Goal: Navigation & Orientation: Find specific page/section

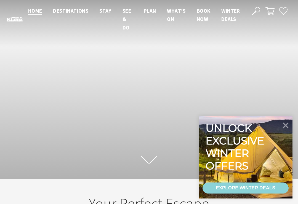
scroll to position [78, 294]
click at [153, 161] on icon at bounding box center [149, 160] width 17 height 10
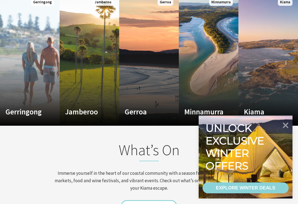
scroll to position [385, 0]
click at [0, 0] on p "Where the sea makes a noise" at bounding box center [0, 0] width 0 height 0
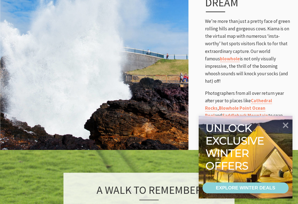
scroll to position [396, 0]
click at [272, 98] on link "Cathedral Rocks" at bounding box center [238, 105] width 67 height 14
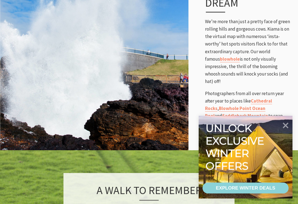
click at [228, 113] on link "Saddleback Mountain" at bounding box center [245, 116] width 46 height 6
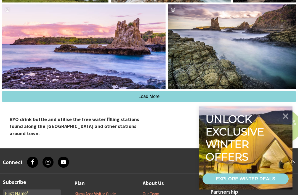
scroll to position [565, 0]
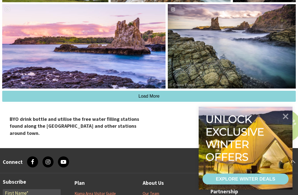
click at [181, 102] on button "Load More" at bounding box center [148, 96] width 293 height 11
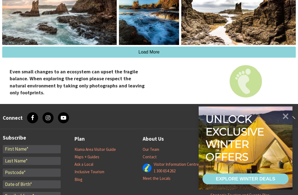
scroll to position [762, 0]
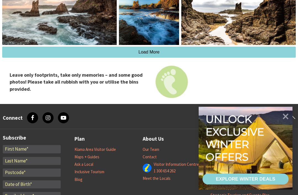
click at [179, 142] on li "About Us Our Team Contact Visitor Information Centre 1 300 654 262 Meet the Loc…" at bounding box center [177, 178] width 68 height 87
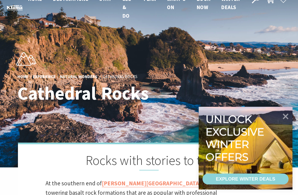
scroll to position [0, 0]
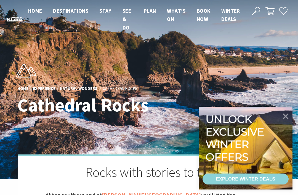
click at [286, 117] on icon at bounding box center [286, 117] width 6 height 6
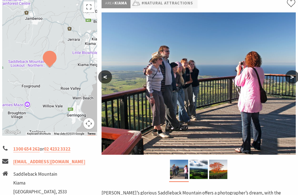
scroll to position [109, 0]
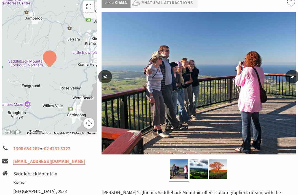
click at [202, 159] on img at bounding box center [198, 168] width 18 height 19
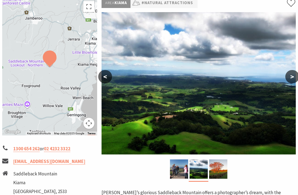
click at [220, 159] on img at bounding box center [218, 168] width 18 height 19
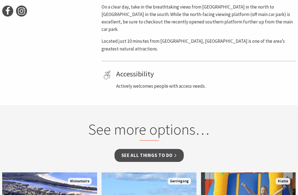
scroll to position [314, 0]
click at [172, 149] on link "See all Things To Do" at bounding box center [148, 155] width 69 height 13
